Goal: Information Seeking & Learning: Learn about a topic

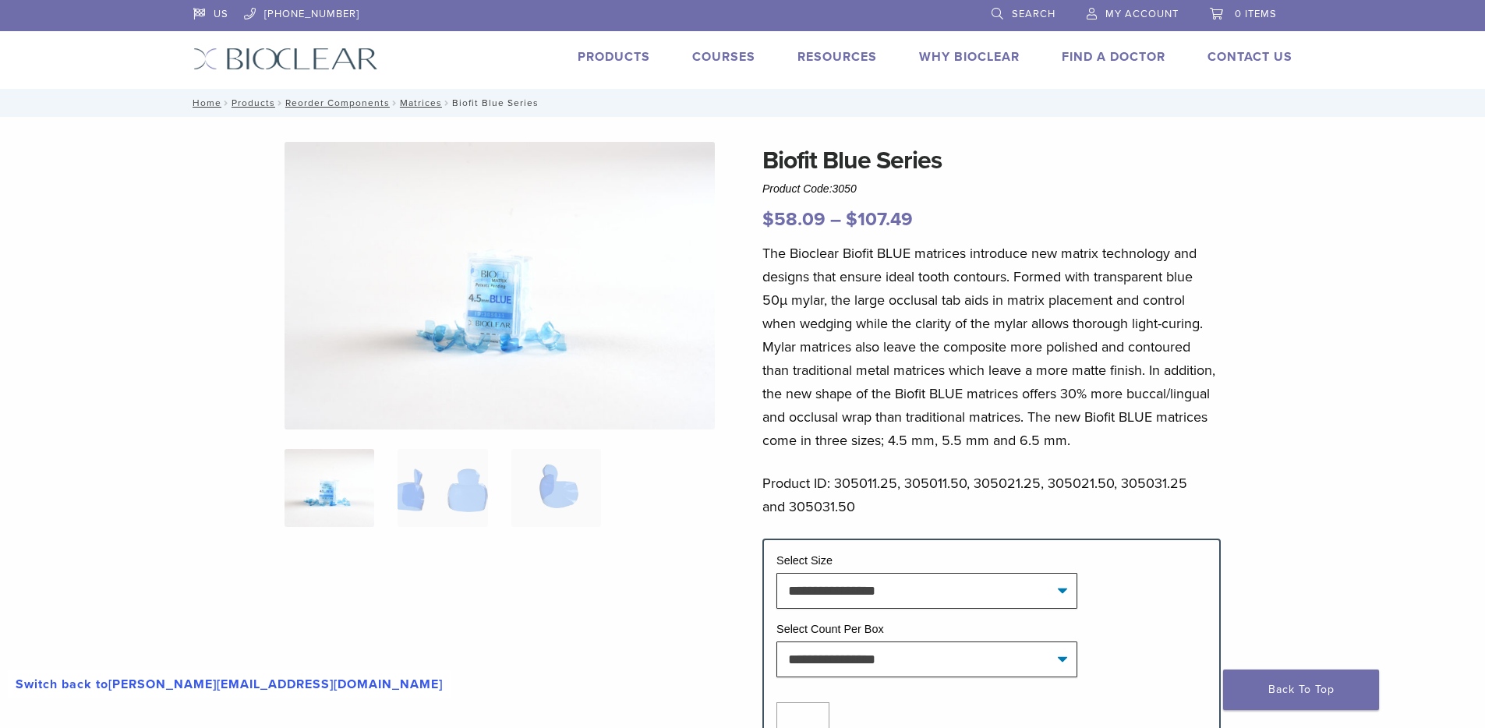
click at [381, 241] on img at bounding box center [500, 286] width 430 height 288
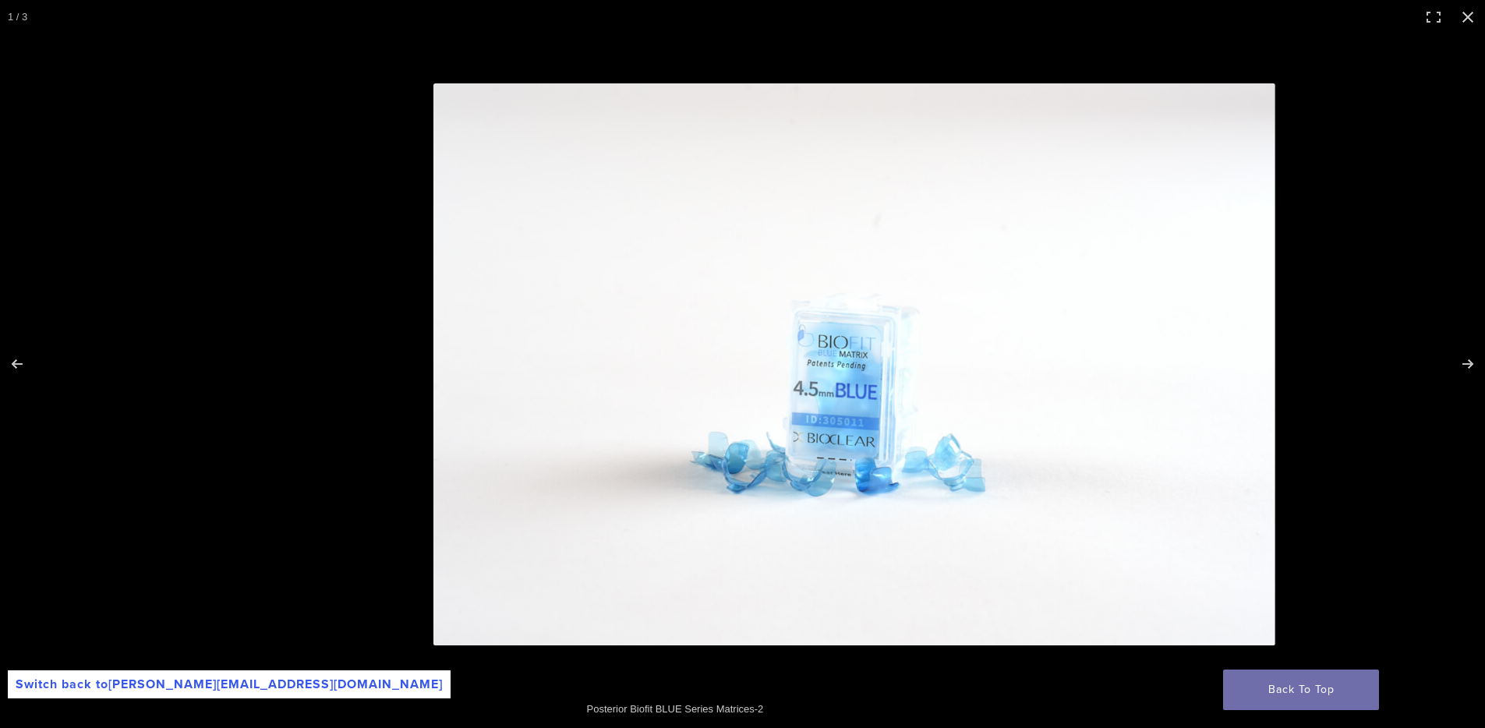
click at [715, 709] on div "Posterior Biofit BLUE Series Matrices-2" at bounding box center [742, 709] width 327 height 31
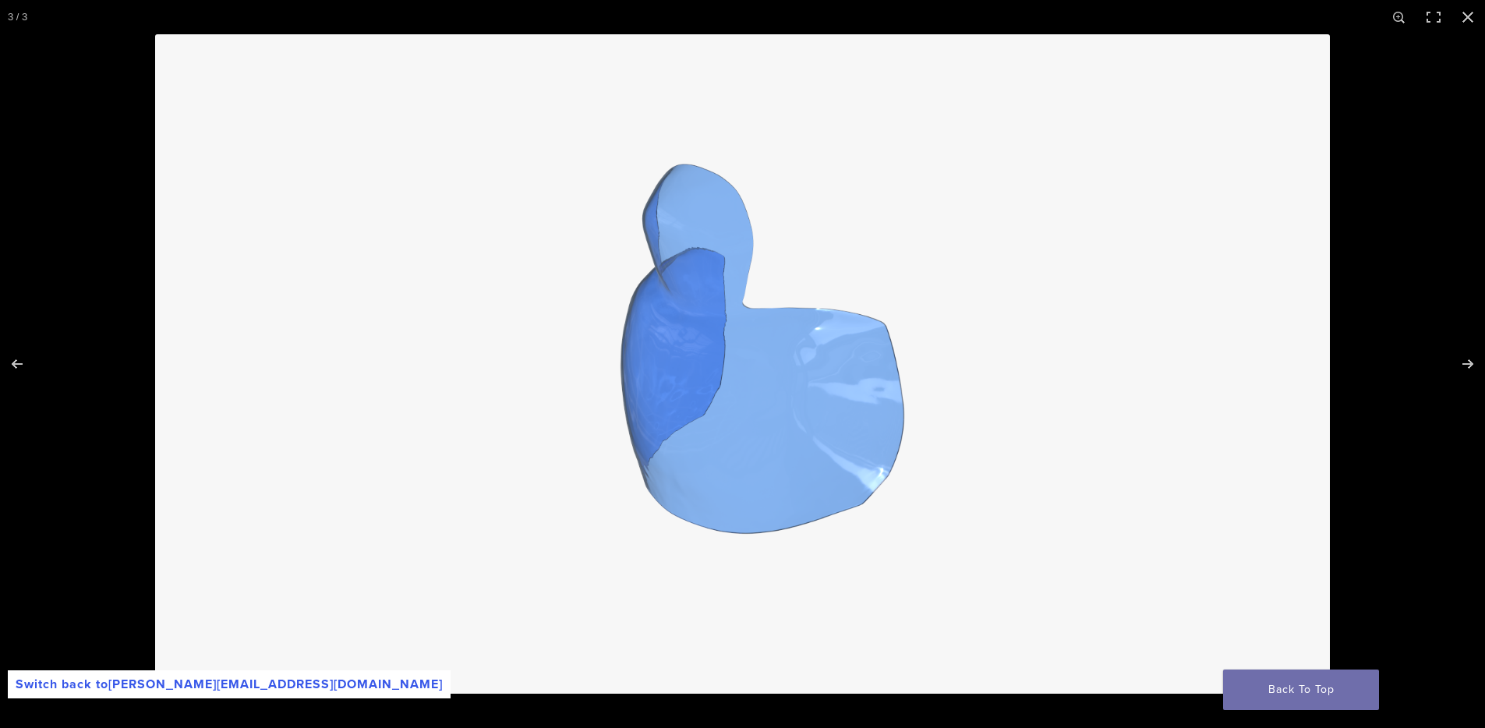
click at [544, 610] on img at bounding box center [742, 364] width 1175 height 660
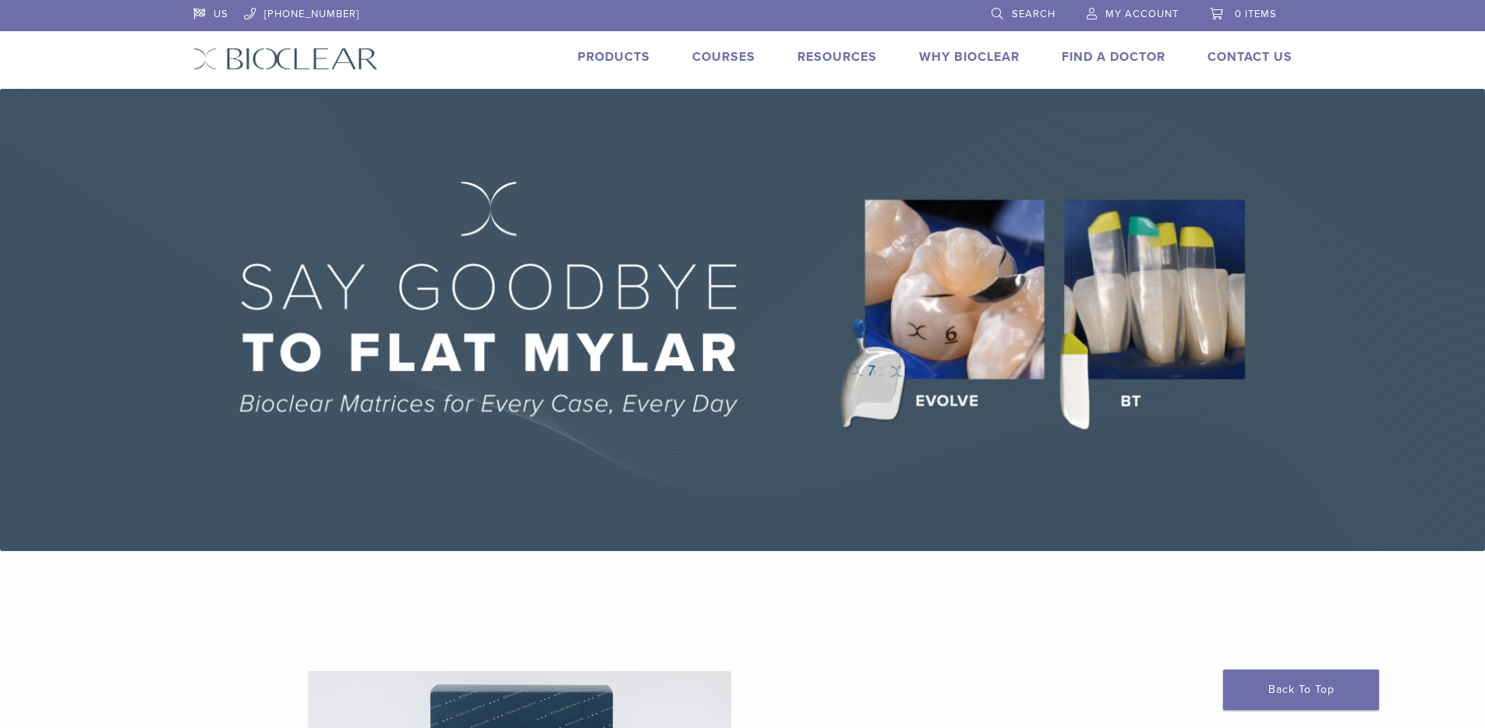
click at [609, 55] on link "Products" at bounding box center [614, 57] width 73 height 16
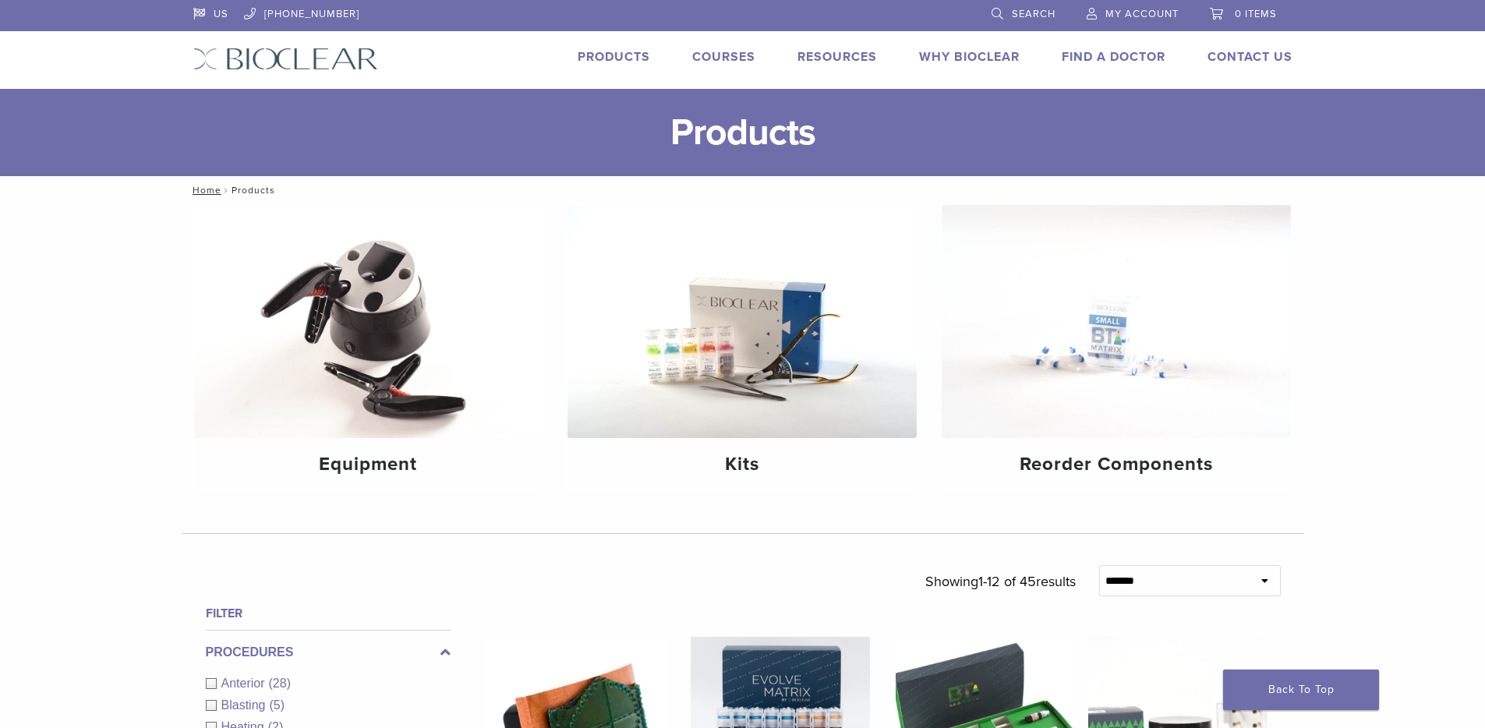
click at [1003, 23] on link "Search" at bounding box center [1024, 11] width 64 height 23
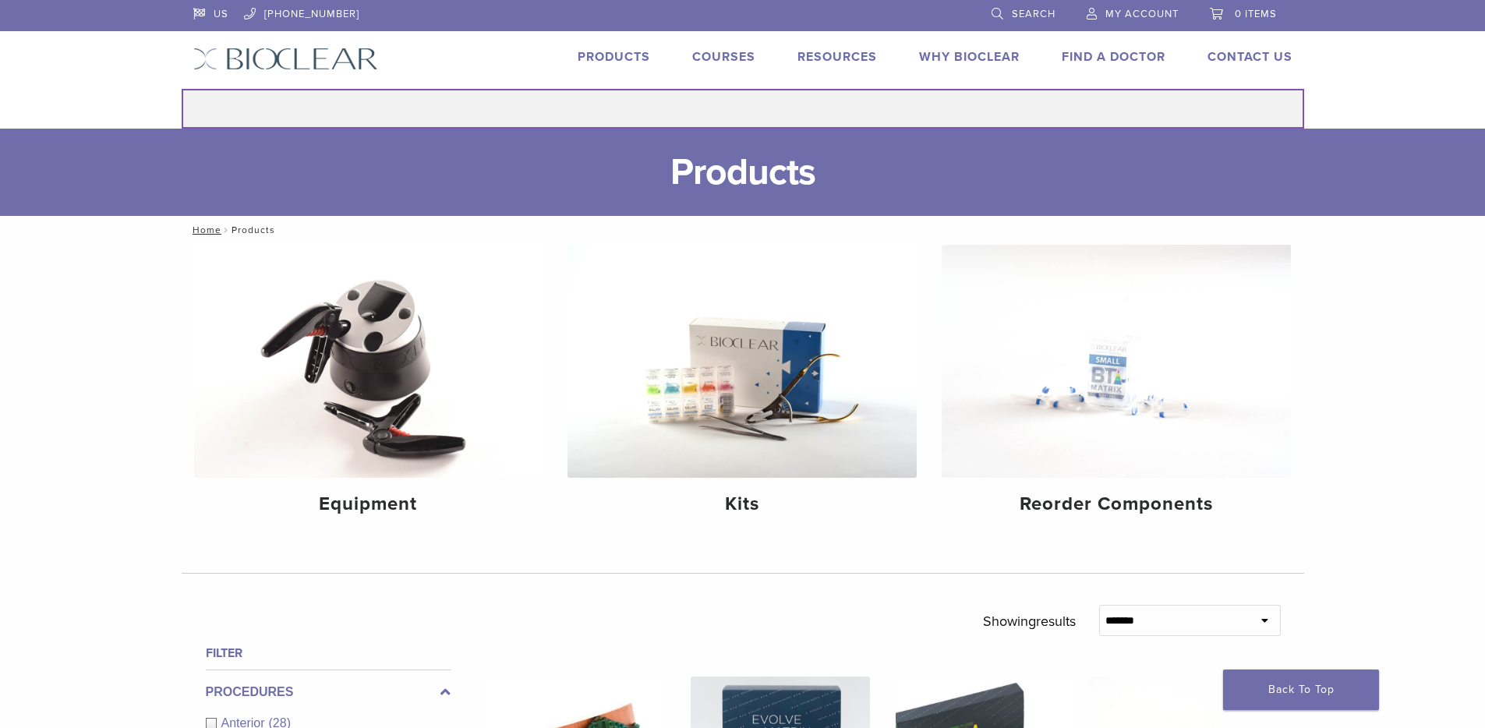
click at [806, 107] on input "Search for:" at bounding box center [743, 109] width 1123 height 40
type input "*********"
click at [181, 88] on button "Search" at bounding box center [181, 88] width 1 height 1
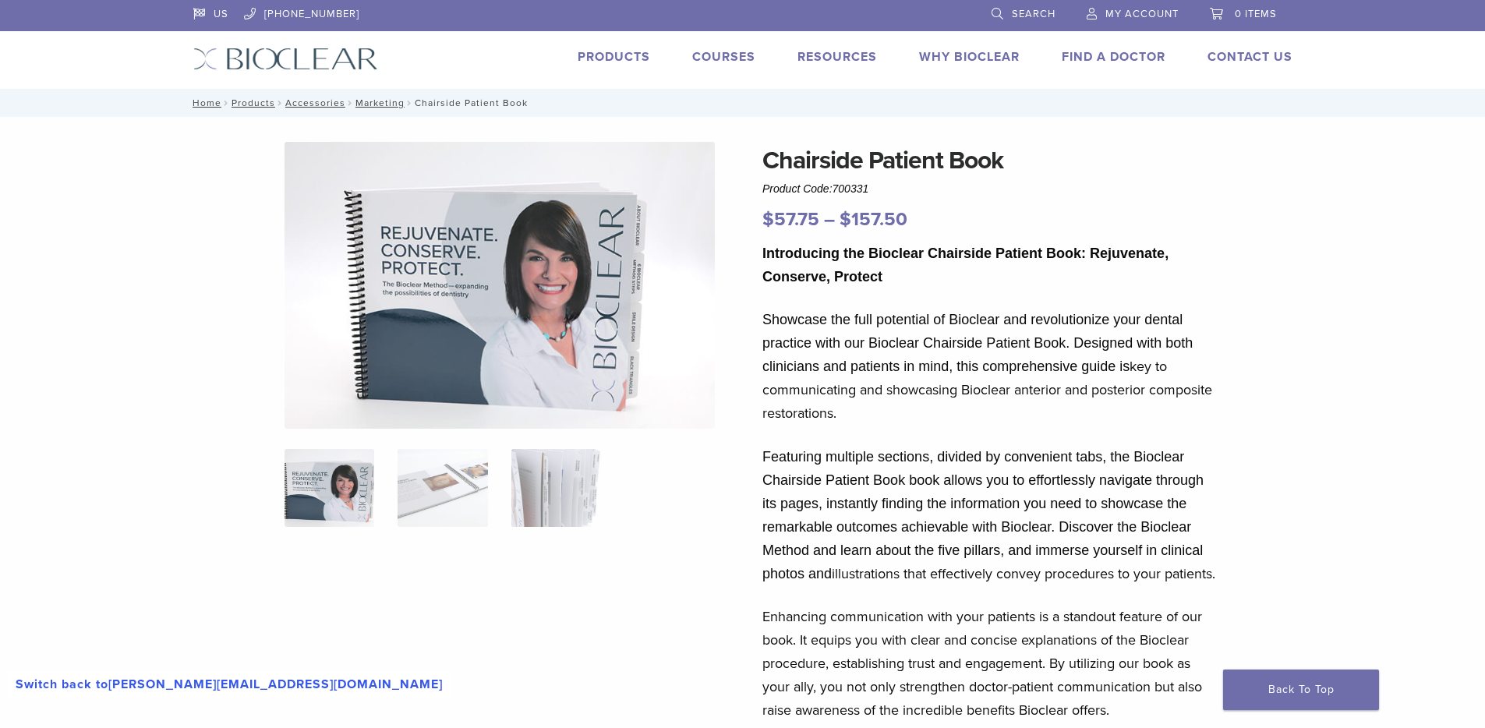
click at [500, 363] on img at bounding box center [500, 285] width 430 height 287
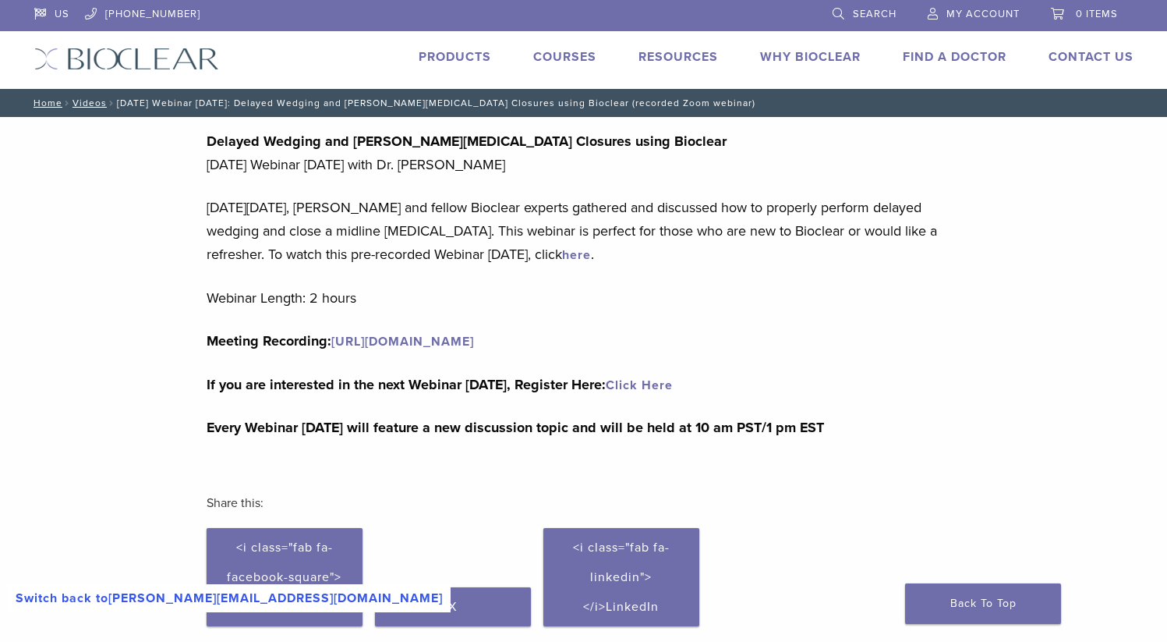
click at [474, 339] on link "[URL][DOMAIN_NAME]" at bounding box center [402, 342] width 143 height 16
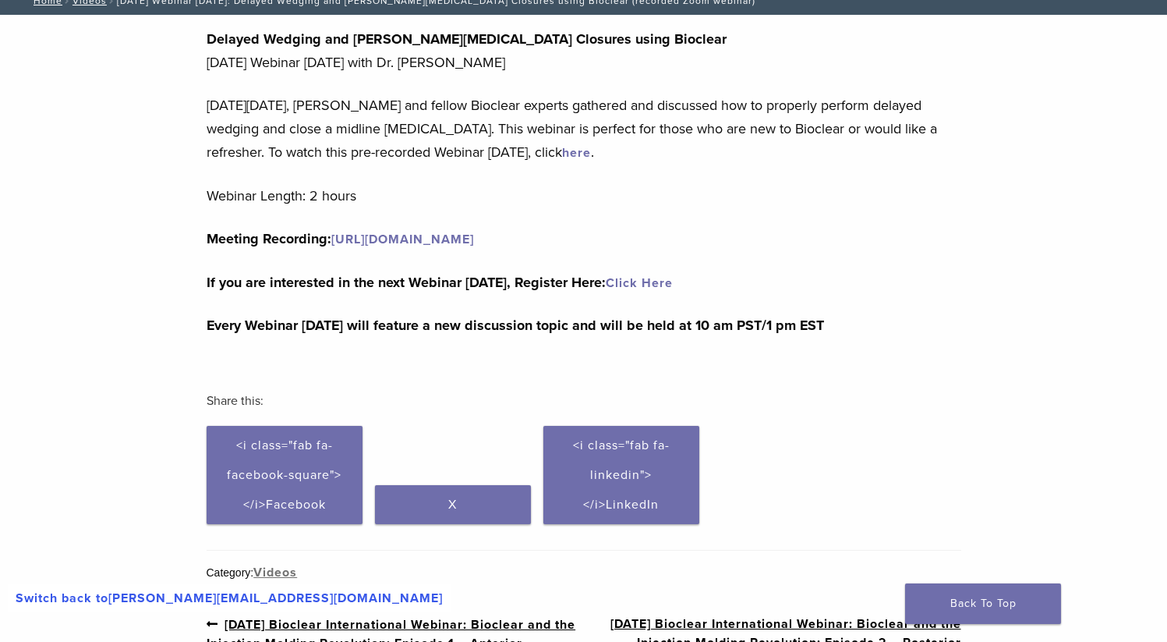
scroll to position [103, 0]
click at [562, 154] on link "here" at bounding box center [576, 152] width 29 height 16
